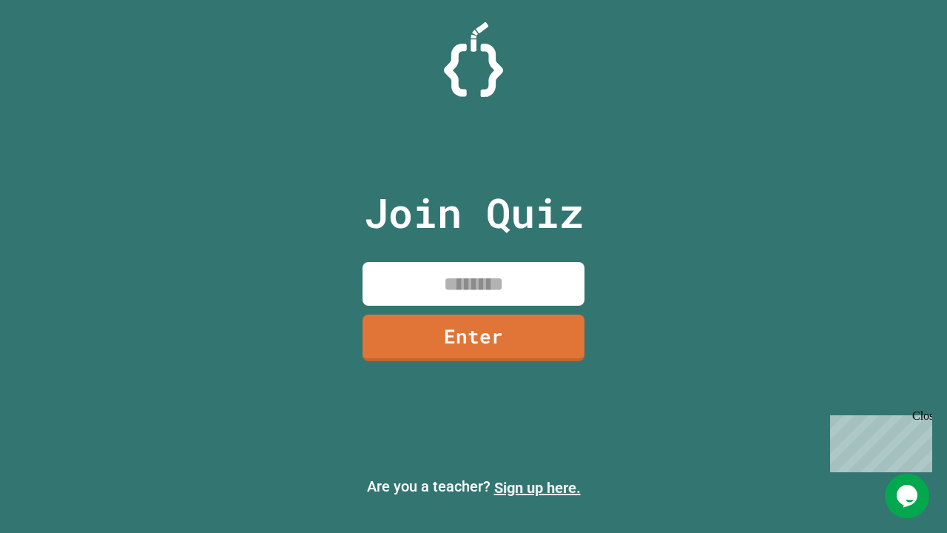
click at [537, 487] on link "Sign up here." at bounding box center [537, 488] width 87 height 18
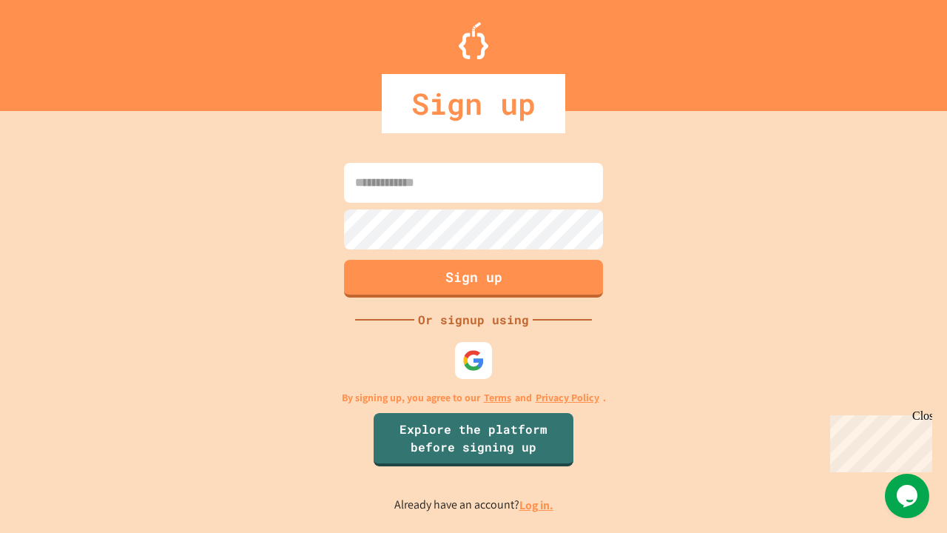
click at [537, 504] on link "Log in." at bounding box center [536, 505] width 34 height 16
